Goal: Transaction & Acquisition: Purchase product/service

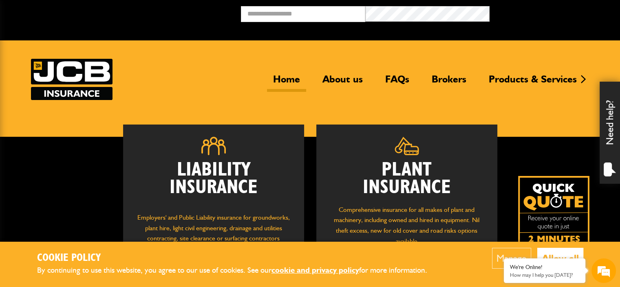
click at [557, 250] on button "Allow all" at bounding box center [560, 258] width 46 height 21
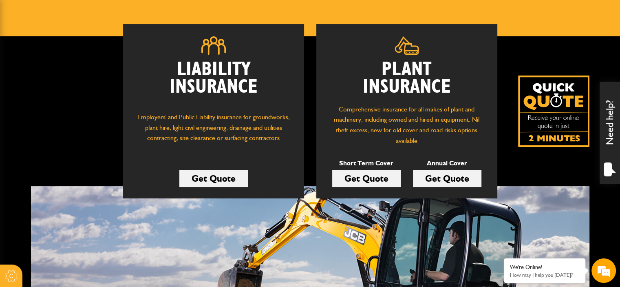
scroll to position [122, 0]
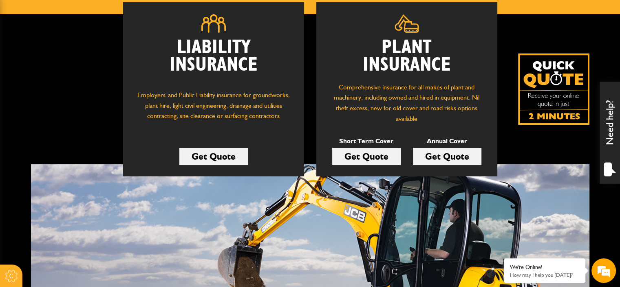
click at [385, 157] on link "Get Quote" at bounding box center [366, 156] width 69 height 17
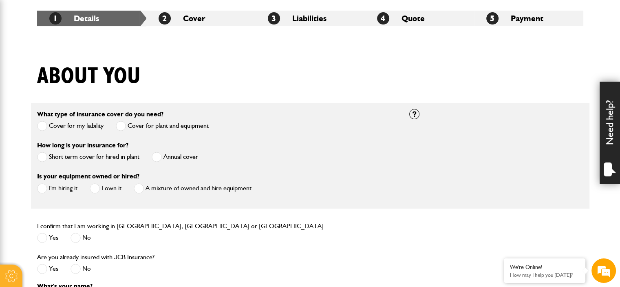
scroll to position [163, 0]
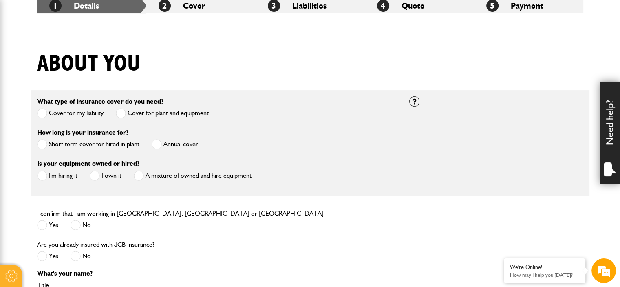
click at [102, 176] on label "I own it" at bounding box center [106, 175] width 32 height 10
click at [180, 137] on div "How long is your insurance for? Short term cover for hired in plant Annual cover" at bounding box center [117, 139] width 161 height 25
click at [47, 225] on span at bounding box center [42, 225] width 10 height 10
click at [73, 252] on div "No" at bounding box center [81, 256] width 20 height 13
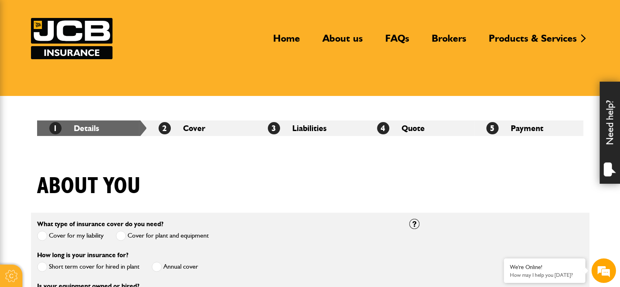
scroll to position [41, 0]
